Goal: Task Accomplishment & Management: Complete application form

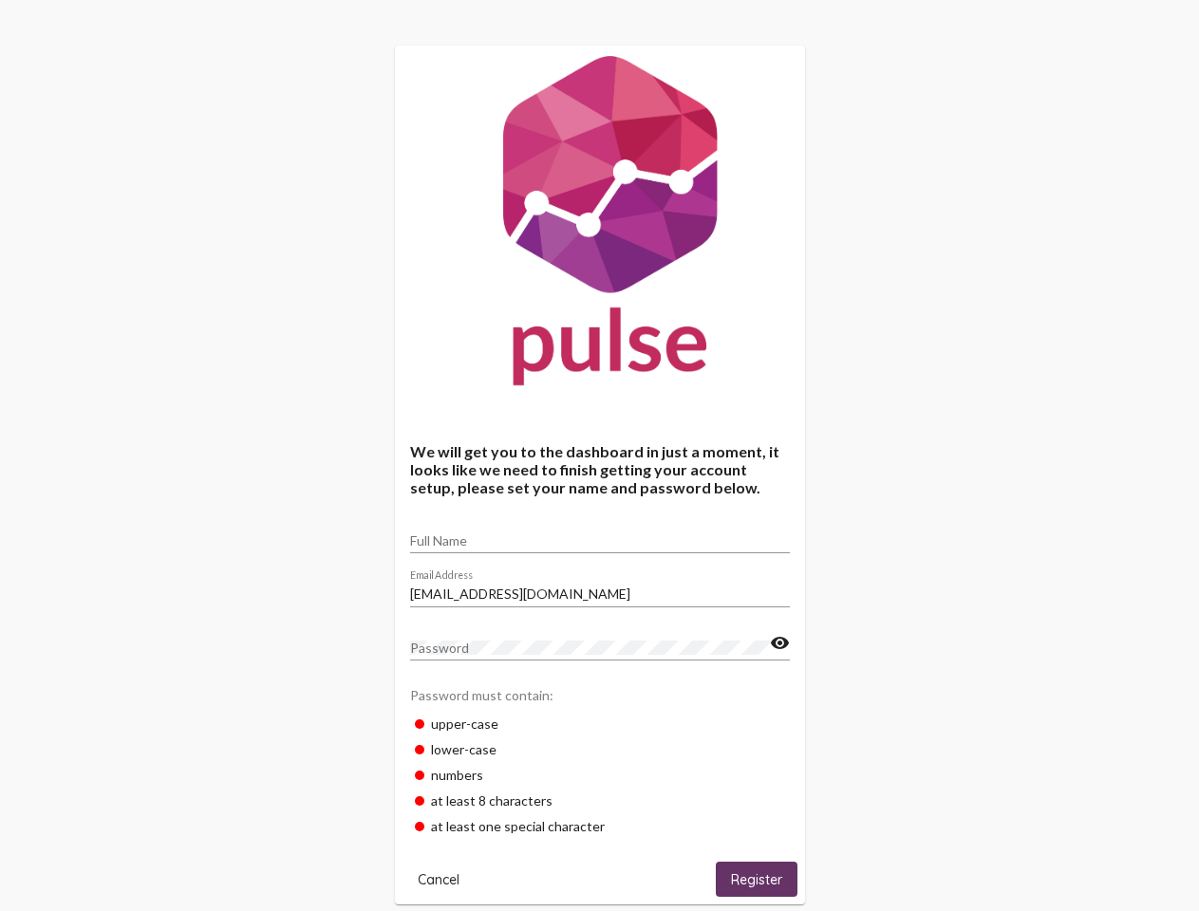
click at [600, 534] on input "Full Name" at bounding box center [600, 540] width 380 height 15
click at [600, 588] on input "[EMAIL_ADDRESS][DOMAIN_NAME]" at bounding box center [600, 593] width 380 height 15
click at [779, 643] on mat-icon "visibility" at bounding box center [780, 643] width 20 height 23
click at [438, 879] on span "Cancel" at bounding box center [439, 879] width 42 height 17
click at [756, 879] on span "Register" at bounding box center [756, 879] width 51 height 17
